Goal: Task Accomplishment & Management: Complete application form

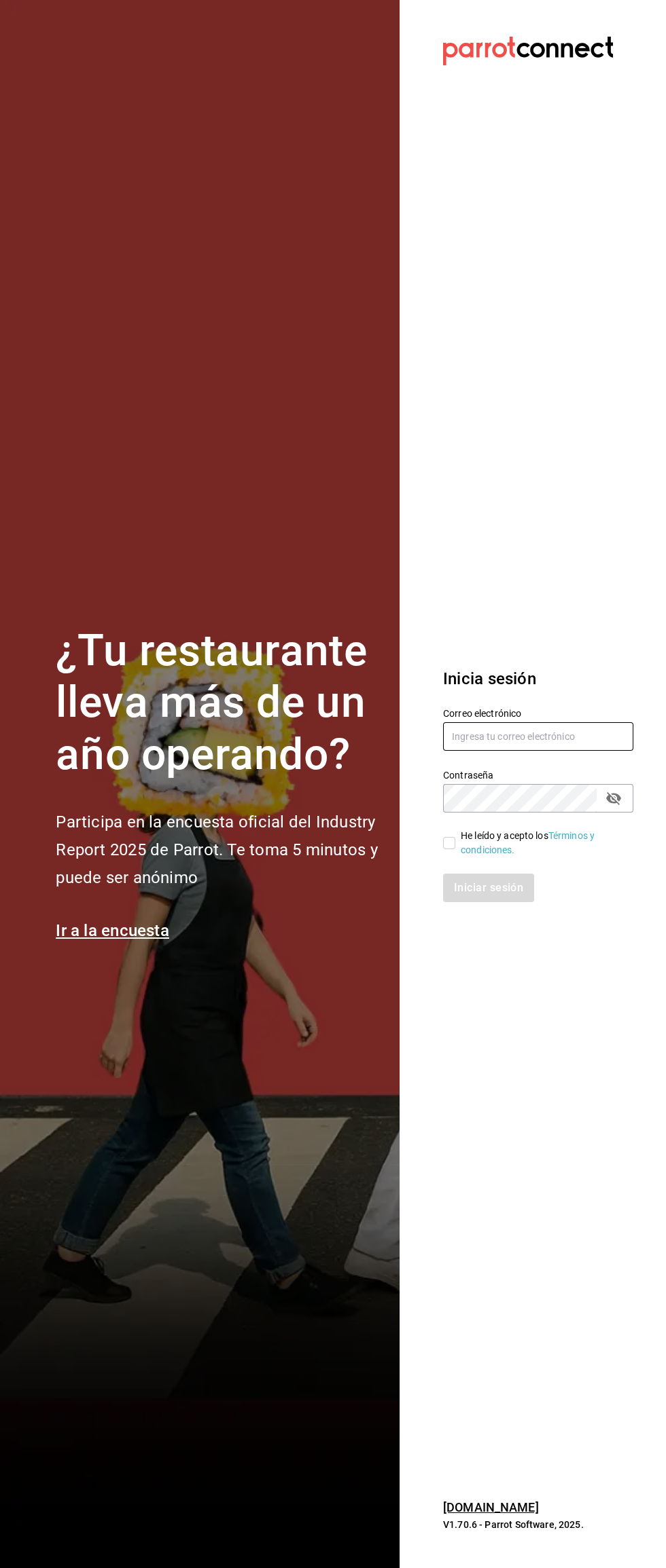
click at [551, 736] on input "text" at bounding box center [538, 737] width 190 height 29
type input "[EMAIL_ADDRESS][DOMAIN_NAME]"
click at [447, 842] on input "He leído y acepto los Términos y condiciones." at bounding box center [449, 843] width 12 height 12
checkbox input "true"
click at [500, 890] on button "Iniciar sesión" at bounding box center [488, 888] width 92 height 29
